Goal: Task Accomplishment & Management: Manage account settings

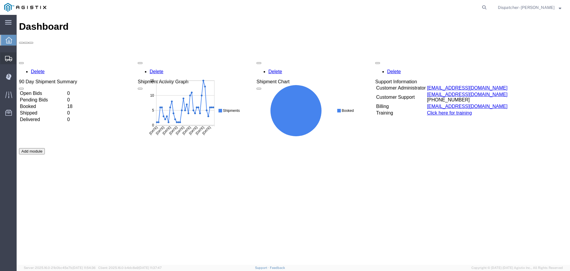
click at [21, 57] on span "Shipments" at bounding box center [18, 58] width 4 height 12
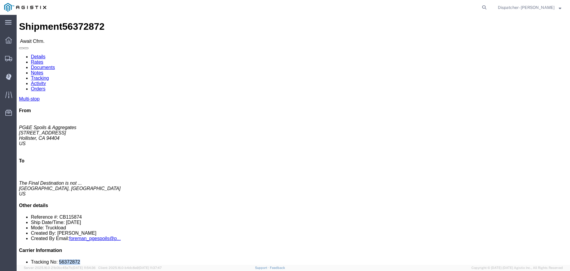
drag, startPoint x: 485, startPoint y: 177, endPoint x: 468, endPoint y: 181, distance: 17.7
click li "Tracking No: 56372872"
copy li "56372872"
click link "Tracking"
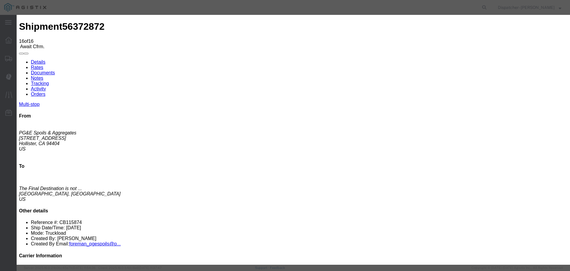
select select "DELIVRED"
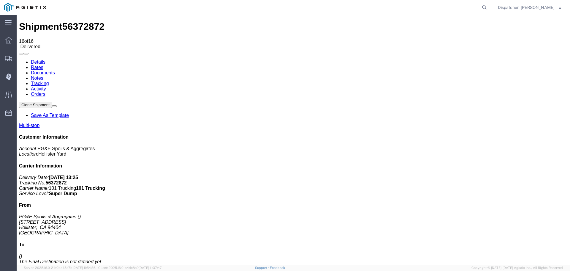
click at [43, 75] on link "Notes" at bounding box center [37, 77] width 12 height 5
click at [55, 70] on link "Documents" at bounding box center [43, 72] width 24 height 5
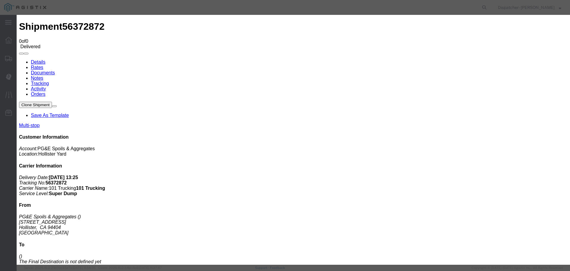
type input "C:\fakepath\Truck and Scale Tags 56372872.pdf"
type input "Truck and Scale Tags"
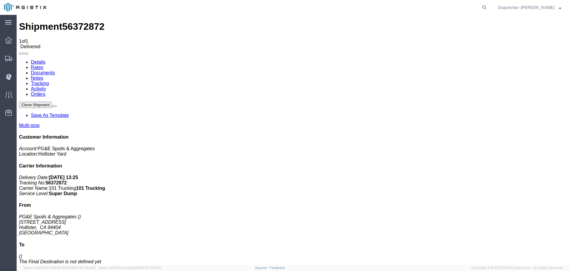
click at [43, 75] on link "Notes" at bounding box center [37, 77] width 12 height 5
click at [21, 57] on span "Shipments" at bounding box center [18, 58] width 4 height 12
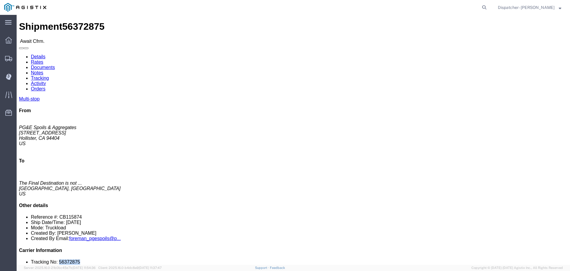
drag, startPoint x: 488, startPoint y: 180, endPoint x: 466, endPoint y: 179, distance: 21.7
click li "Tracking No: 56372875"
copy li "56372875"
click link "Tracking"
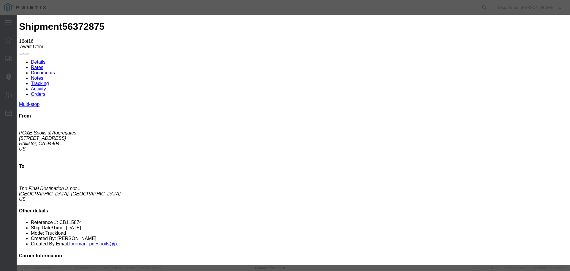
select select "DELIVRED"
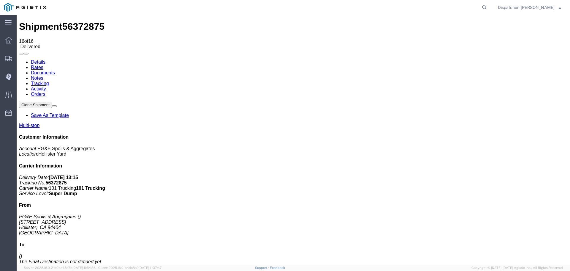
click at [43, 75] on link "Notes" at bounding box center [37, 77] width 12 height 5
click at [55, 70] on link "Documents" at bounding box center [43, 72] width 24 height 5
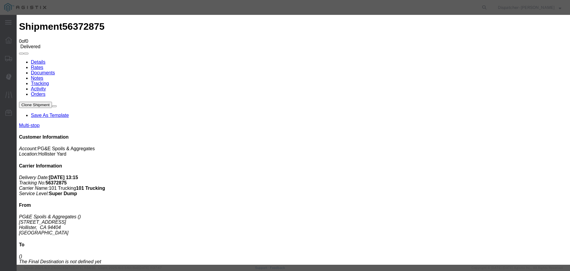
type input "C:\fakepath\Truck and Scale Tags 56372875.pdf"
type input "Truck and Scale Tags"
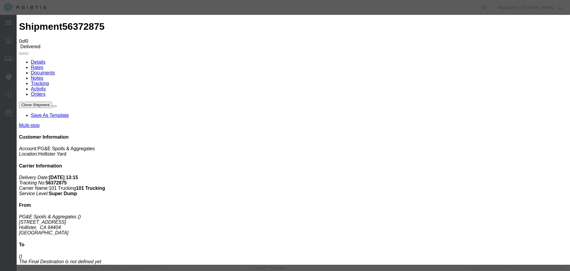
select select
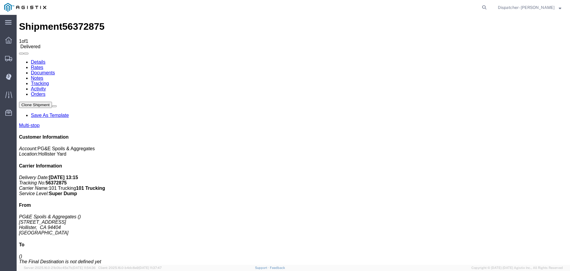
click at [21, 58] on span "Shipments" at bounding box center [18, 58] width 4 height 12
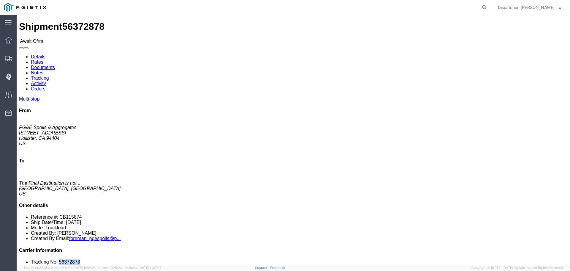
drag, startPoint x: 489, startPoint y: 179, endPoint x: 467, endPoint y: 177, distance: 22.7
click li "Tracking No: 56372878"
copy li "56372878"
click link "Tracking"
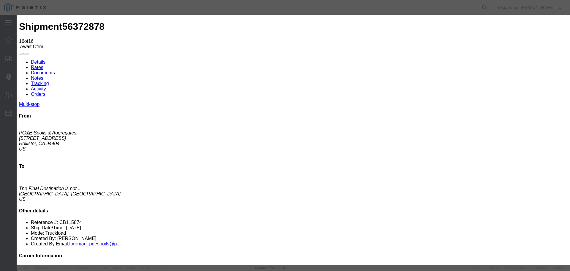
select select "DELIVRED"
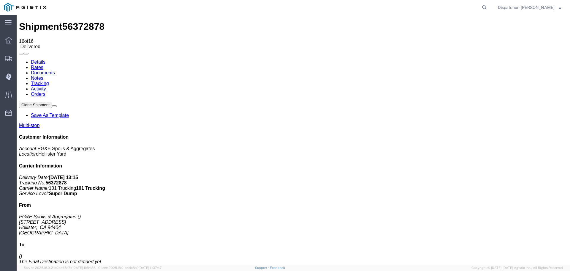
click at [43, 75] on link "Notes" at bounding box center [37, 77] width 12 height 5
click at [55, 70] on link "Documents" at bounding box center [43, 72] width 24 height 5
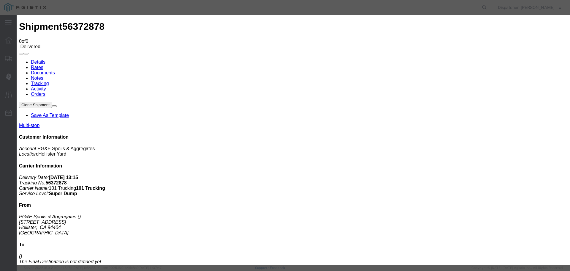
type input "C:\fakepath\Truck and Scale Tags 56372878.pdf"
type input "Truck and Scale Tags"
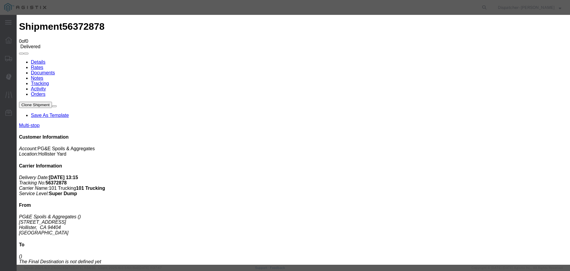
select select
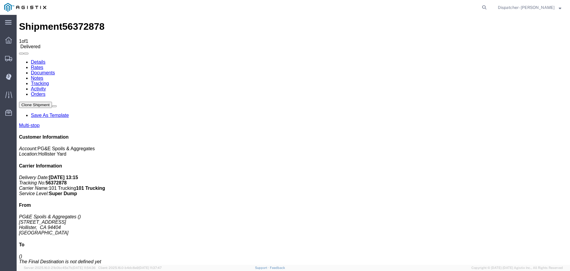
click at [43, 75] on link "Notes" at bounding box center [37, 77] width 12 height 5
click at [21, 58] on span "Shipments" at bounding box center [18, 58] width 4 height 12
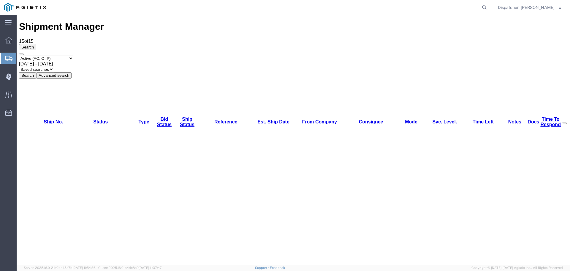
click at [51, 56] on select "Select status Active (AC, O, P) All Approved Awaiting Confirmation (AC) Booked …" at bounding box center [46, 59] width 54 height 6
select select "ALL"
click at [19, 56] on select "Select status Active (AC, O, P) All Approved Awaiting Confirmation (AC) Booked …" at bounding box center [46, 59] width 54 height 6
click at [36, 72] on button "Search" at bounding box center [27, 75] width 17 height 6
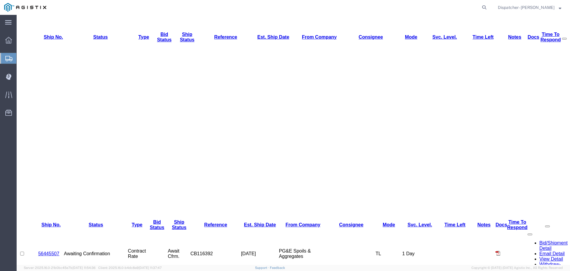
scroll to position [79, 0]
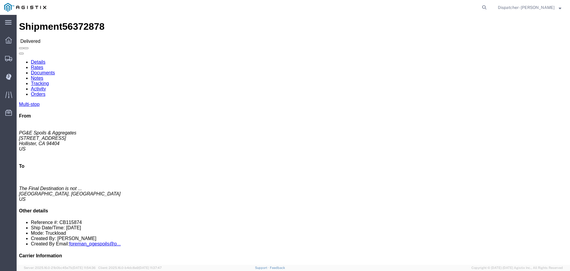
click link "Documents"
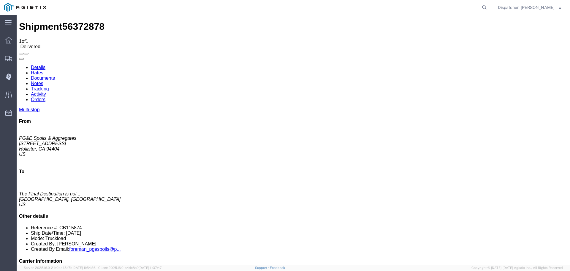
click at [21, 57] on span "Shipments" at bounding box center [18, 58] width 4 height 12
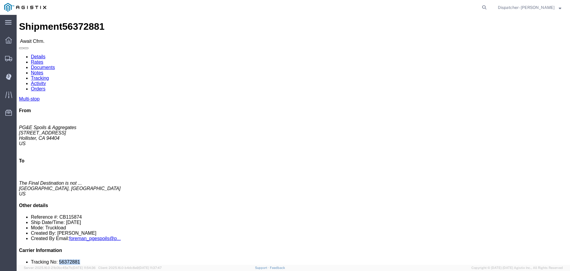
drag, startPoint x: 488, startPoint y: 177, endPoint x: 467, endPoint y: 178, distance: 21.1
click li "Tracking No: 56372881"
copy li "56372881"
click link "Tracking"
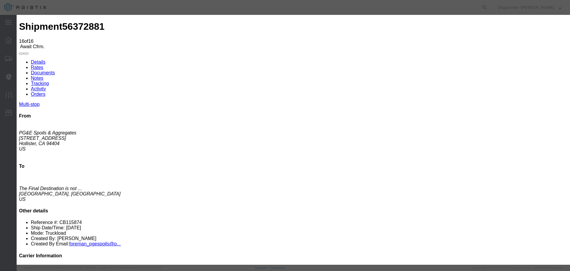
select select "DELIVRED"
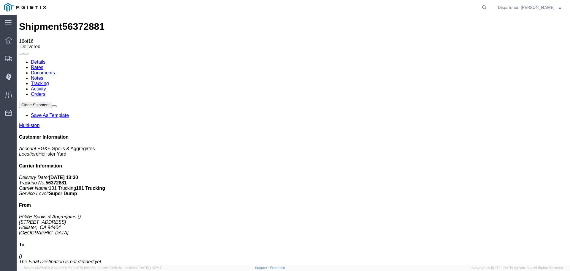
click at [43, 75] on link "Notes" at bounding box center [37, 77] width 12 height 5
click at [55, 70] on link "Documents" at bounding box center [43, 72] width 24 height 5
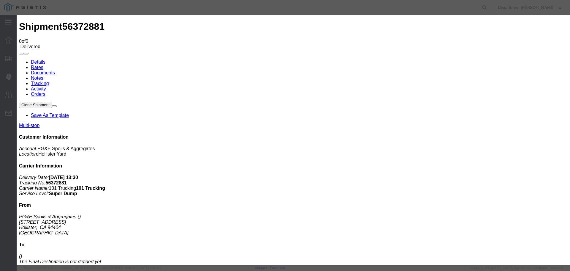
type input "C:\fakepath\Truck and Scale Tags 56372881.pdf"
type input "Truck and Scale Tags"
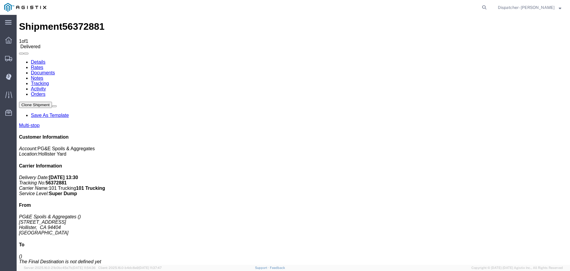
click at [21, 60] on span "Shipments" at bounding box center [18, 58] width 4 height 12
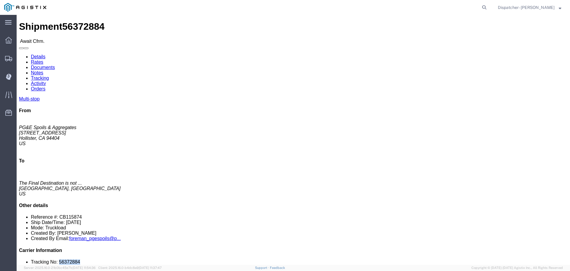
drag, startPoint x: 487, startPoint y: 179, endPoint x: 467, endPoint y: 177, distance: 19.4
click li "Tracking No: 56372884"
copy li "56372884"
click link "Tracking"
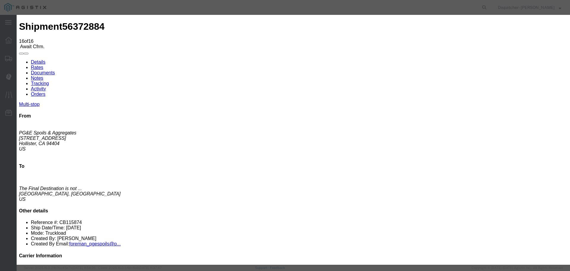
select select "DELIVRED"
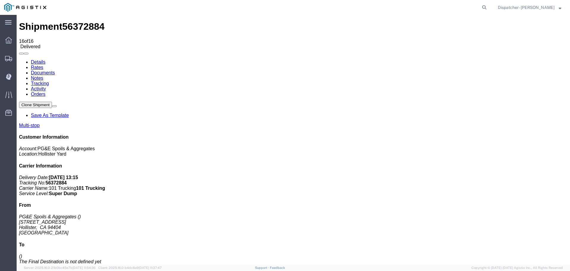
click at [43, 75] on link "Notes" at bounding box center [37, 77] width 12 height 5
click at [55, 70] on link "Documents" at bounding box center [43, 72] width 24 height 5
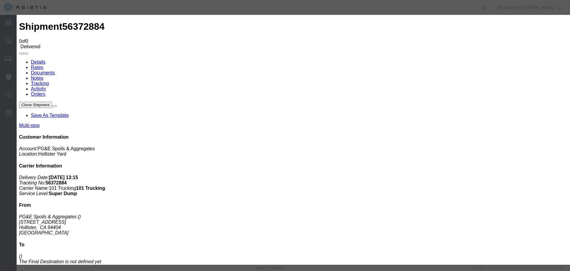
type input "C:\fakepath\Truck and Scale Tags 56372884.pdf"
type input "Truck and Scale Tags"
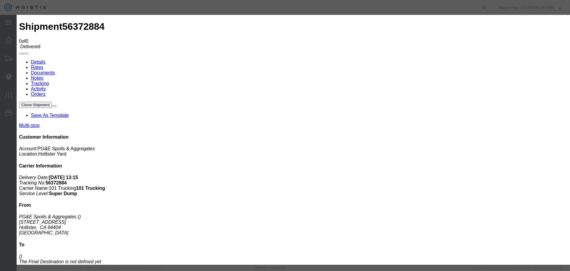
select select
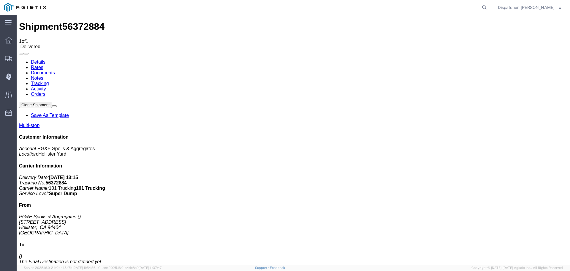
click at [21, 59] on span "Shipments" at bounding box center [18, 58] width 4 height 12
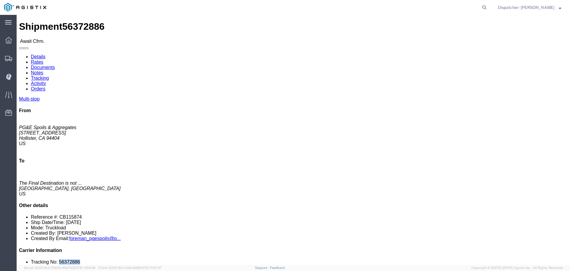
drag, startPoint x: 492, startPoint y: 178, endPoint x: 468, endPoint y: 182, distance: 24.3
click li "Tracking No: 56372886"
copy li "56372886"
click link "Tracking"
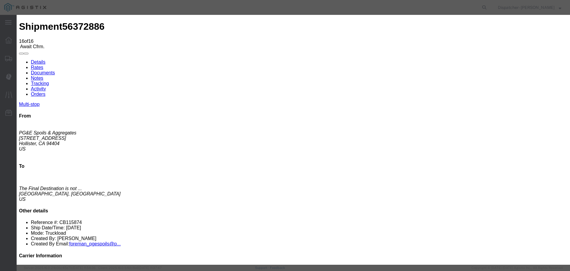
select select "DELIVRED"
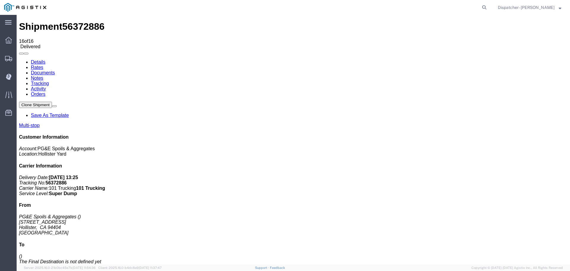
click at [43, 75] on link "Notes" at bounding box center [37, 77] width 12 height 5
click at [55, 70] on link "Documents" at bounding box center [43, 72] width 24 height 5
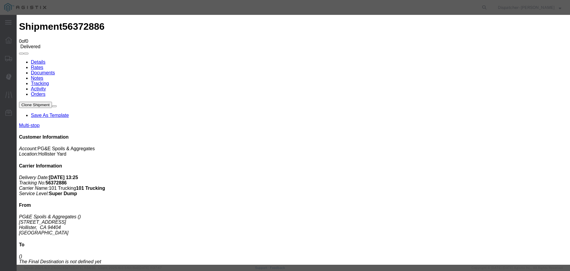
type input "C:\fakepath\Shipment 56372884.pdf"
type input "Truck and Scale Tags"
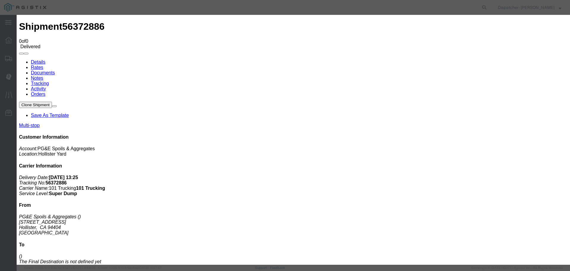
select select
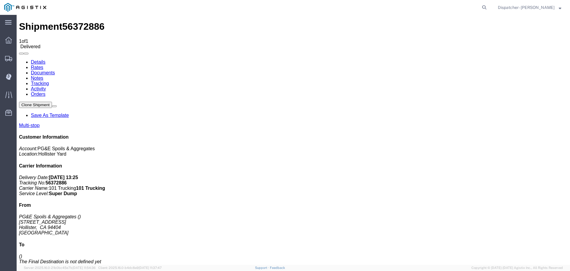
click at [21, 58] on span "Shipments" at bounding box center [18, 58] width 4 height 12
